Goal: Task Accomplishment & Management: Complete application form

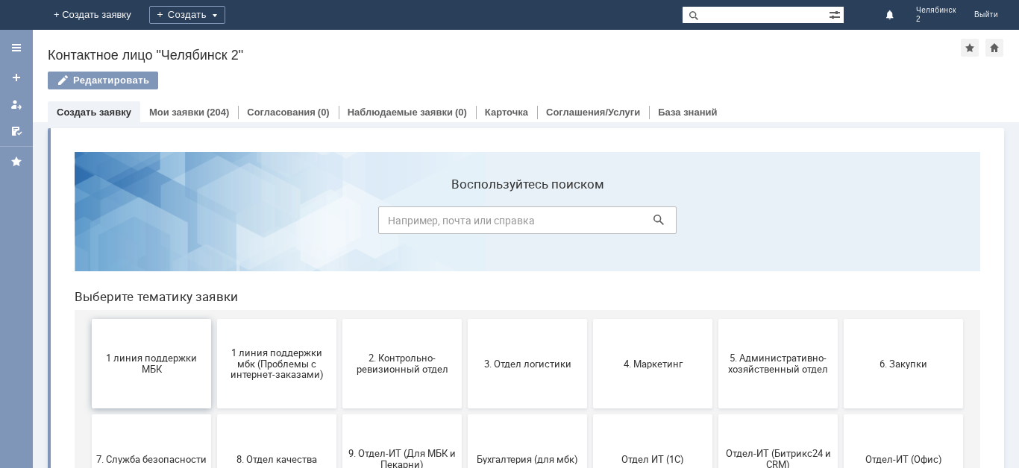
click at [160, 376] on button "1 линия поддержки МБК" at bounding box center [151, 363] width 119 height 89
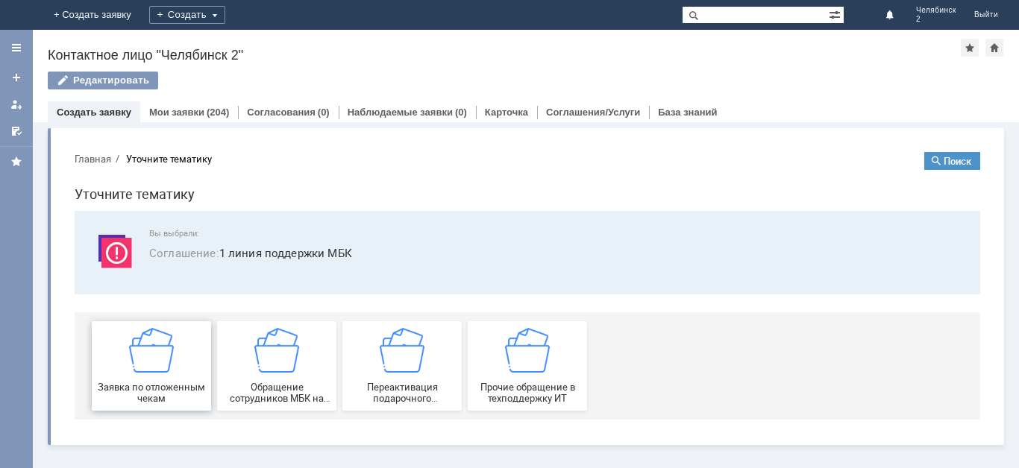
click at [169, 380] on div "Заявка по отложенным чекам" at bounding box center [151, 366] width 110 height 76
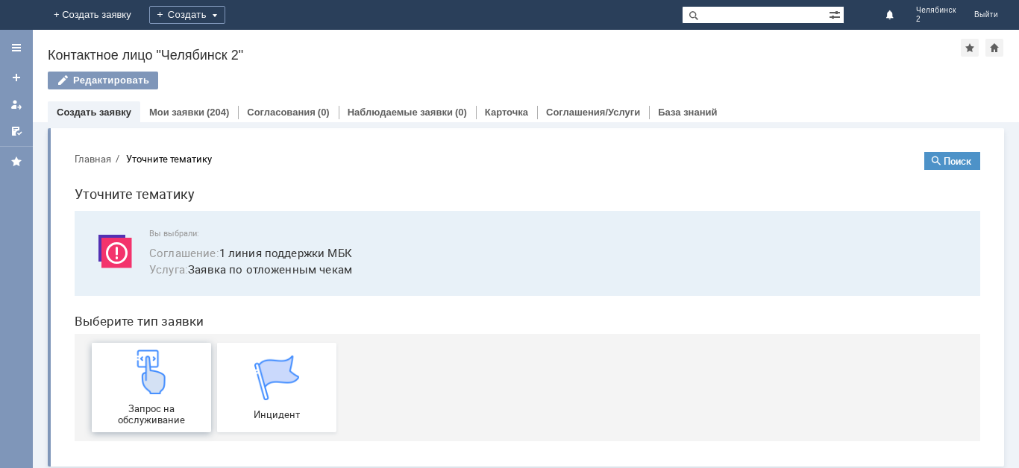
click at [179, 390] on div "Запрос на обслуживание" at bounding box center [151, 388] width 110 height 76
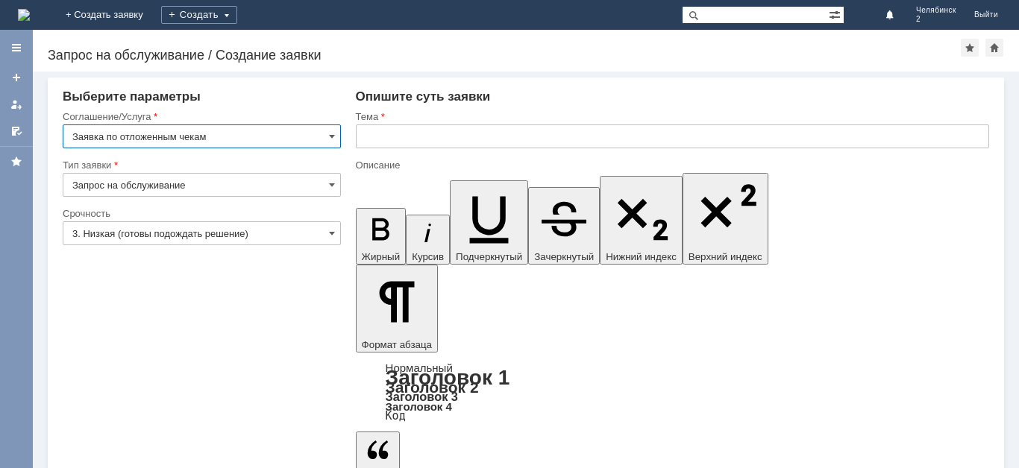
click at [386, 138] on input "text" at bounding box center [672, 137] width 633 height 24
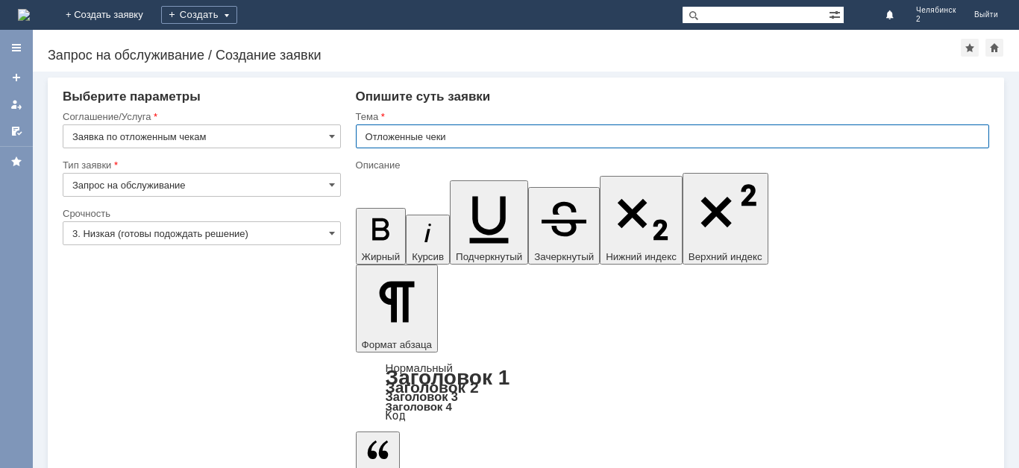
type input "Отложенные чеки"
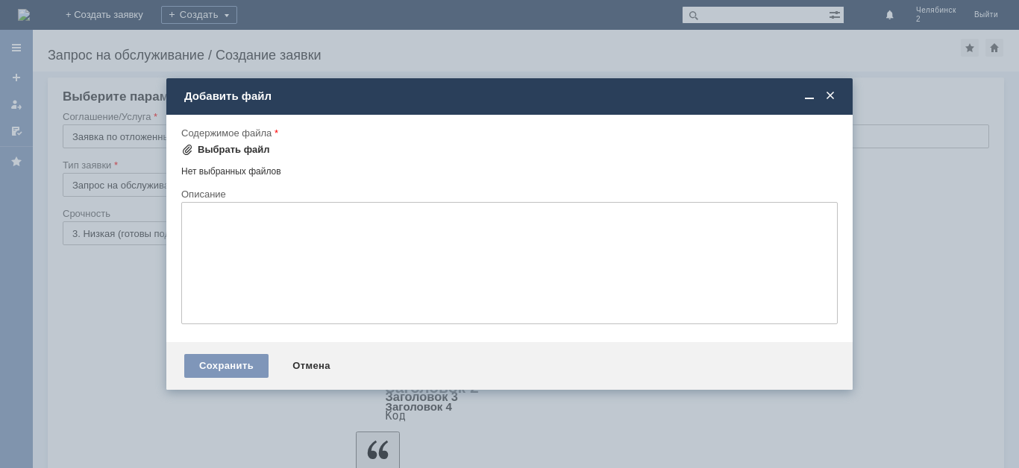
click at [234, 147] on div "Выбрать файл" at bounding box center [234, 150] width 72 height 12
click at [241, 148] on div "Выбрать файл" at bounding box center [234, 150] width 72 height 12
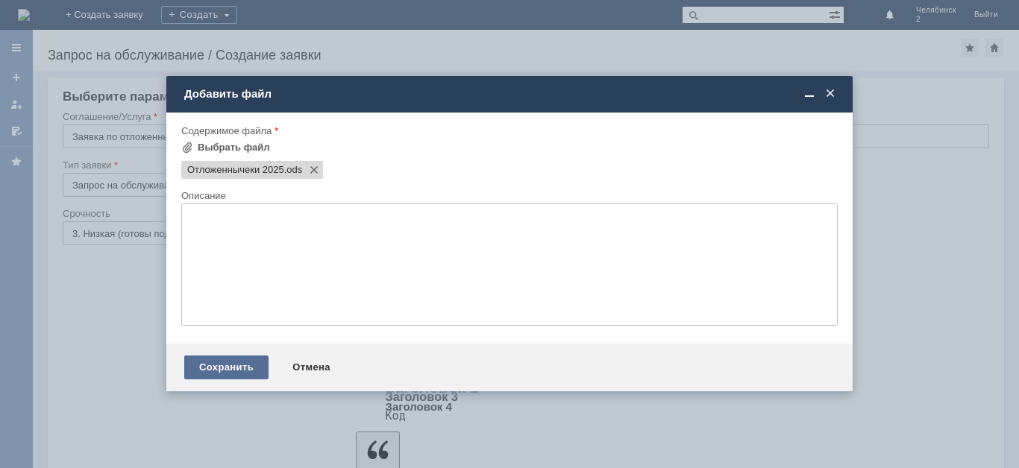
click at [233, 371] on div "Сохранить" at bounding box center [226, 368] width 84 height 24
